Goal: Transaction & Acquisition: Purchase product/service

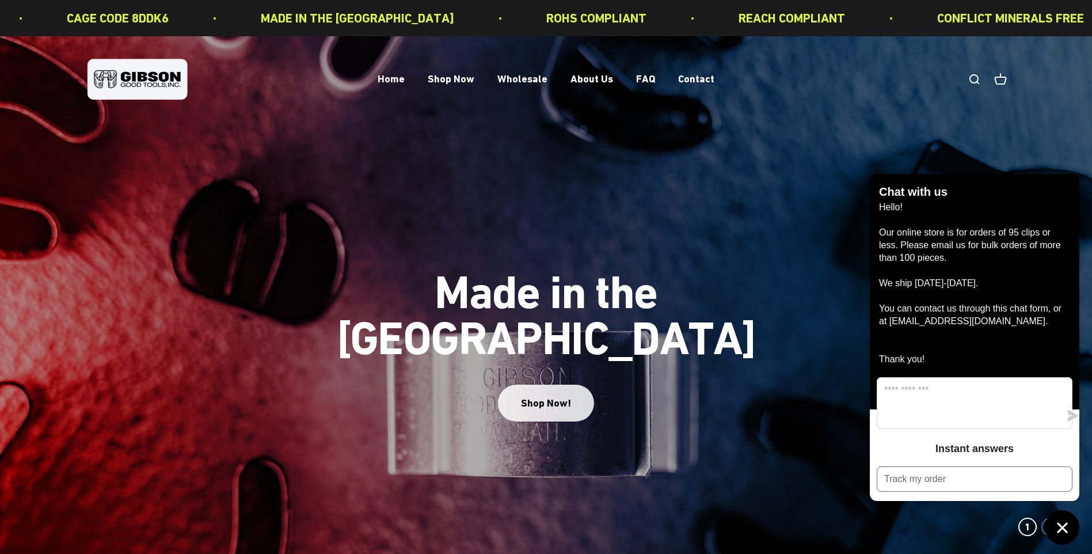
click at [555, 395] on div "Shop Now!" at bounding box center [546, 403] width 50 height 17
click at [926, 337] on p "Hello! Our online store is for orders of 95 clips or less. Please email us for …" at bounding box center [974, 283] width 191 height 165
click at [1047, 127] on img at bounding box center [546, 302] width 1092 height 532
drag, startPoint x: 1011, startPoint y: 333, endPoint x: 878, endPoint y: 334, distance: 132.4
click at [878, 334] on div "Chat with us Hello! Our online store is for orders of 95 clips or less. Please …" at bounding box center [974, 291] width 209 height 235
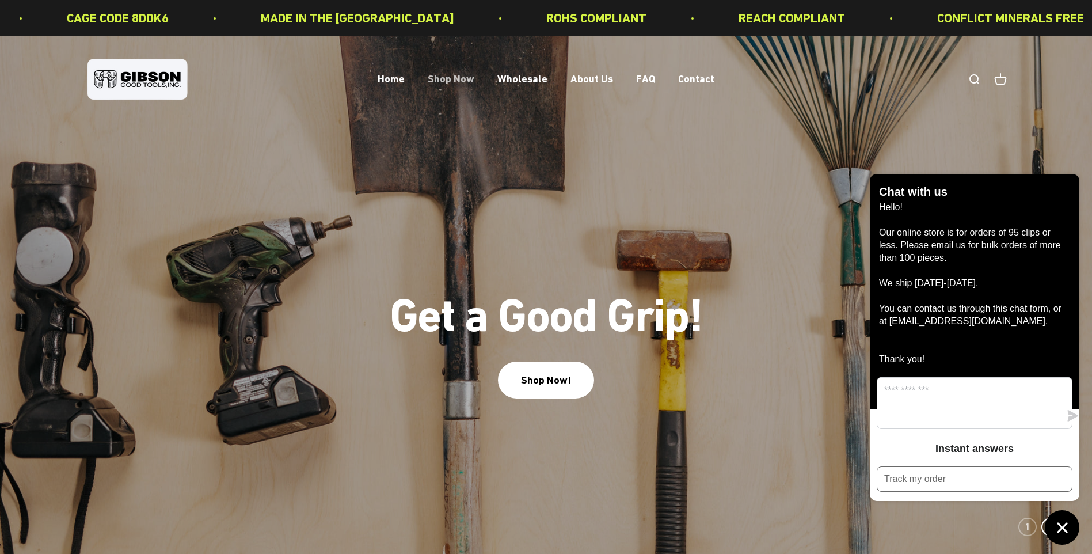
click at [456, 76] on link "Shop Now" at bounding box center [451, 79] width 47 height 12
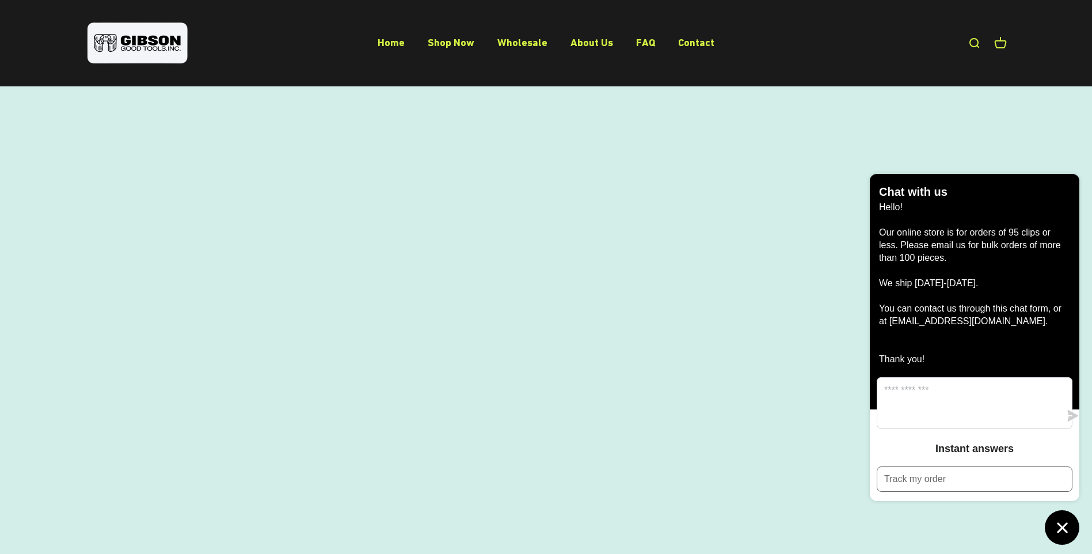
scroll to position [115, 0]
click at [1058, 529] on icon "Chat window" at bounding box center [1062, 527] width 10 height 10
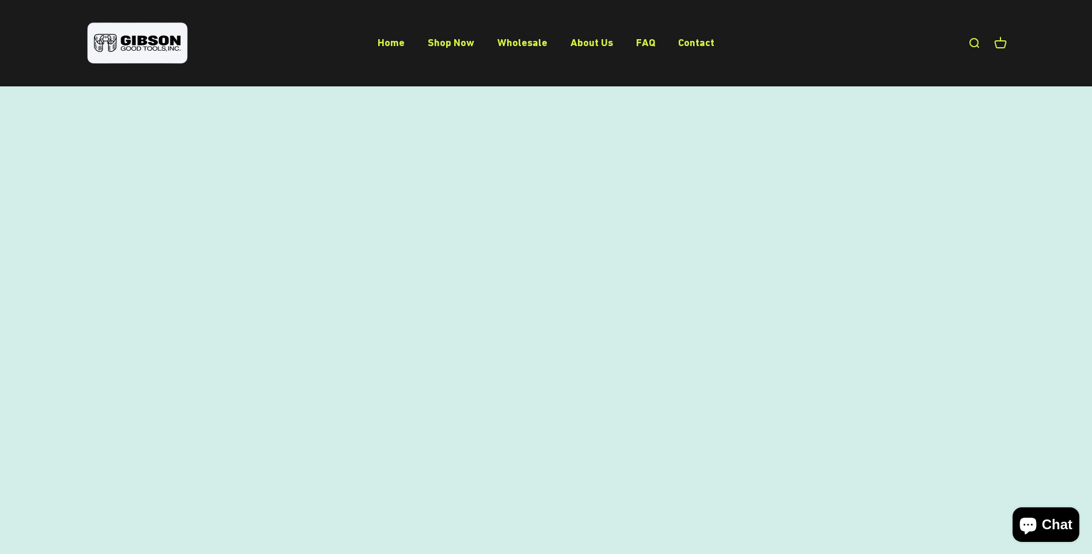
scroll to position [275, 0]
